Goal: Book appointment/travel/reservation

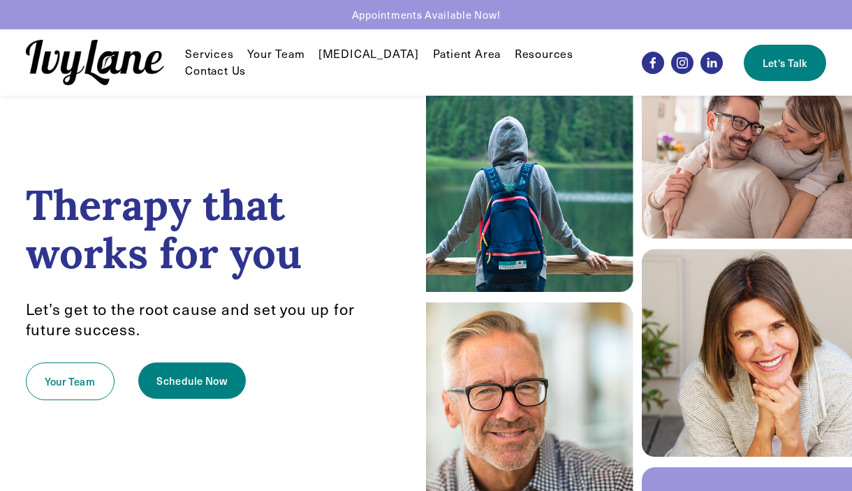
click at [288, 58] on link "Your Team" at bounding box center [275, 54] width 57 height 17
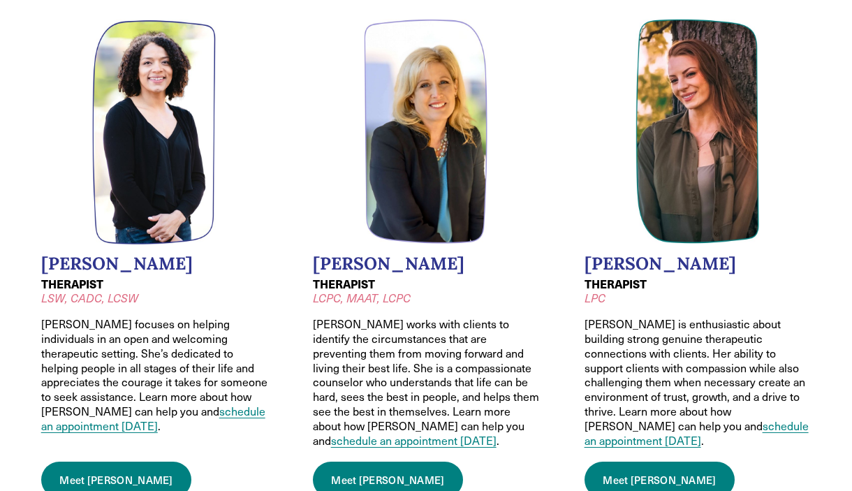
scroll to position [637, 0]
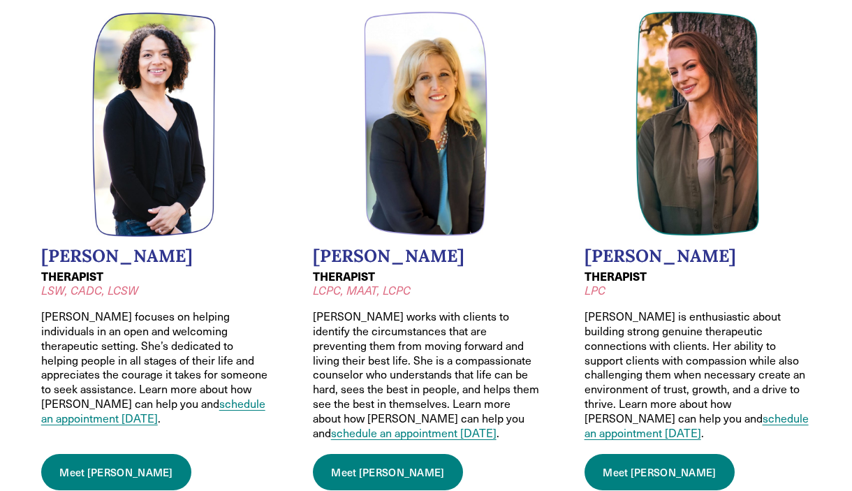
click at [626, 465] on link "Meet [PERSON_NAME]" at bounding box center [659, 472] width 151 height 36
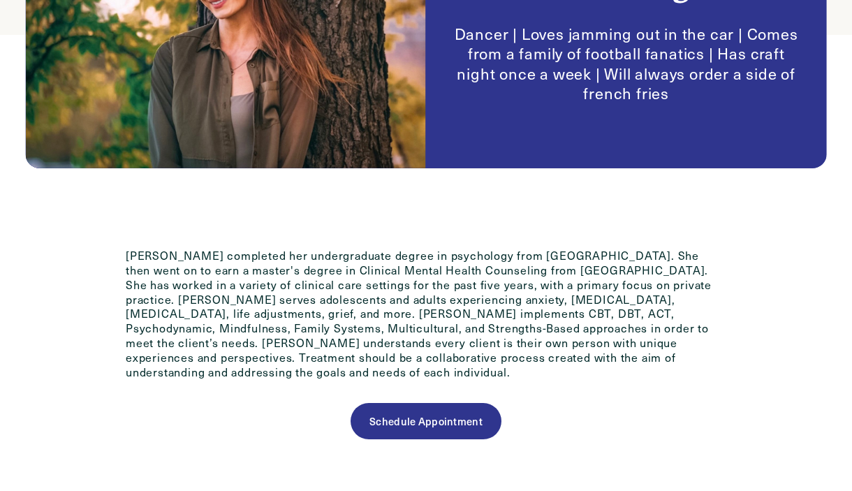
scroll to position [678, 0]
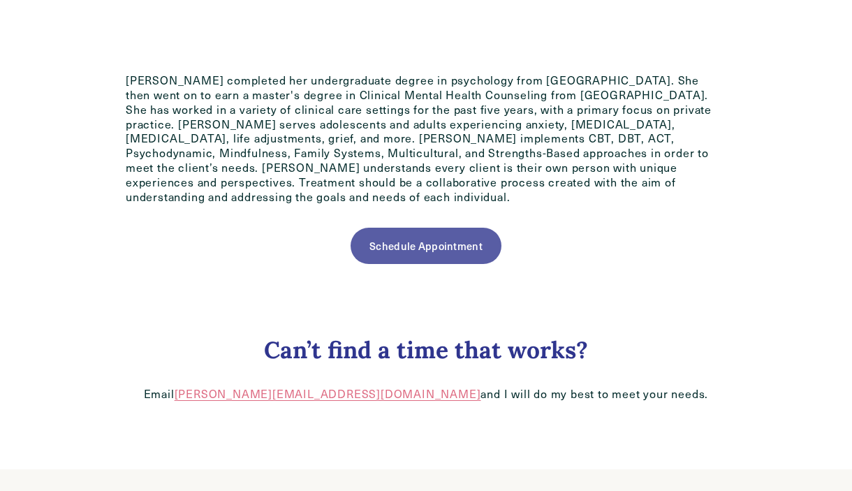
click at [418, 235] on link "Schedule Appointment" at bounding box center [426, 246] width 150 height 36
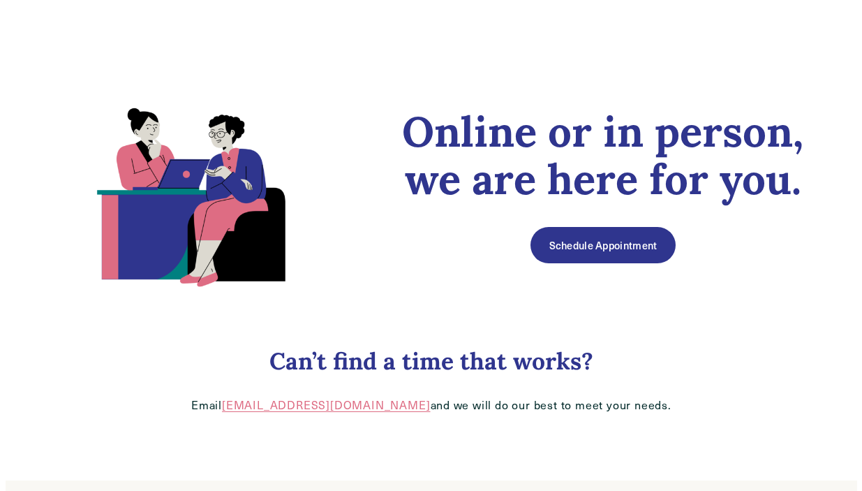
scroll to position [66, 0]
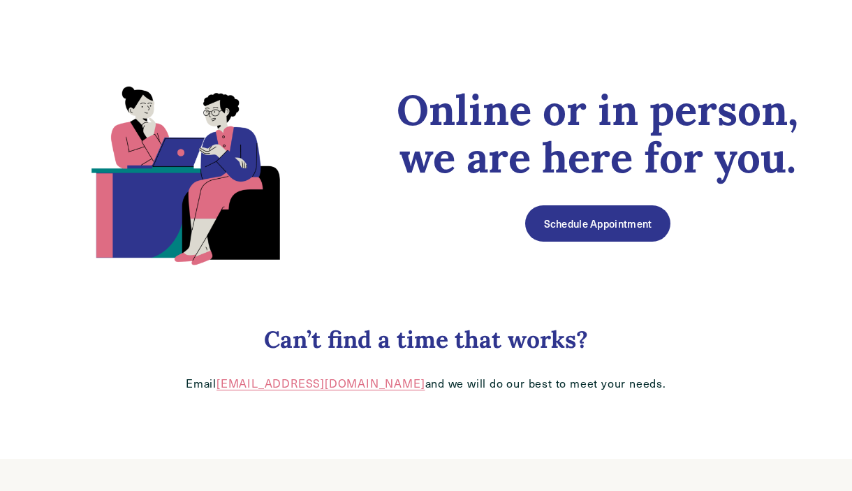
click at [540, 215] on link "Schedule Appointment" at bounding box center [597, 223] width 145 height 36
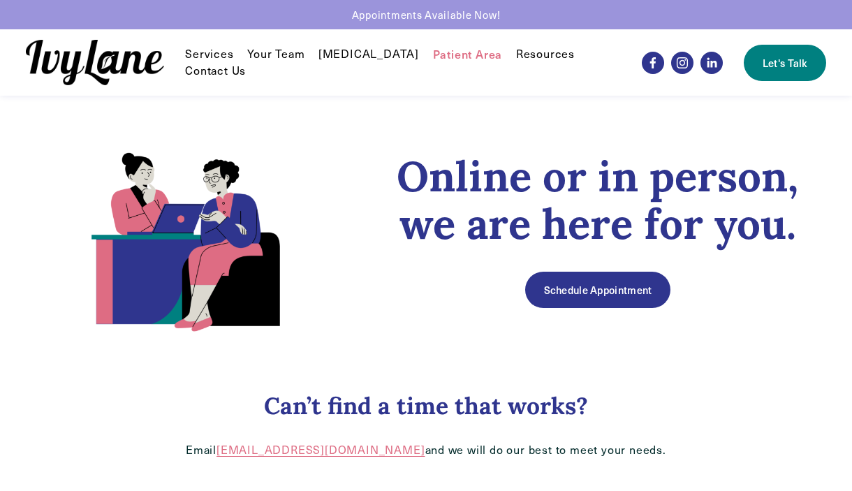
scroll to position [66, 0]
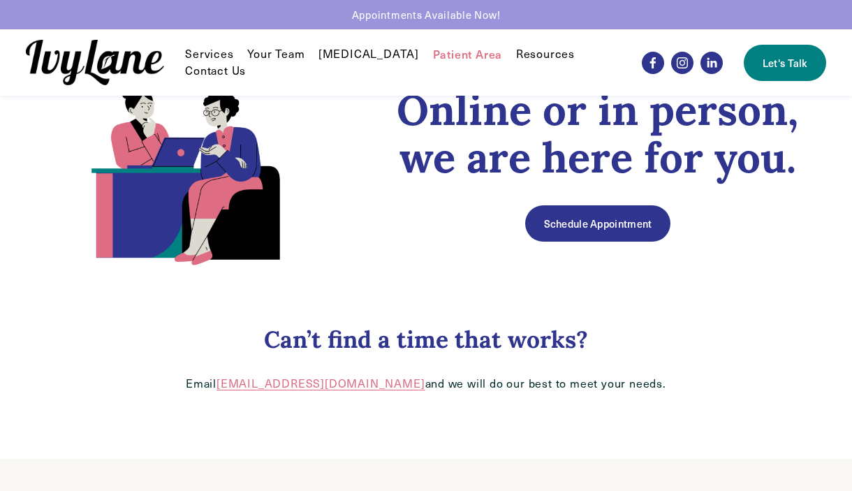
click at [613, 232] on link "Schedule Appointment" at bounding box center [597, 223] width 145 height 36
